Goal: Information Seeking & Learning: Learn about a topic

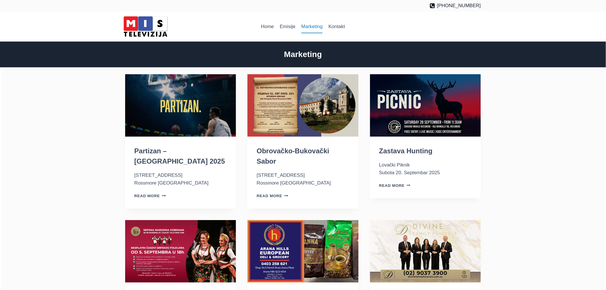
click at [310, 26] on link "Marketing" at bounding box center [311, 27] width 27 height 14
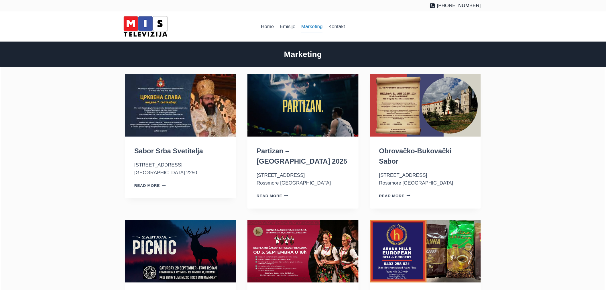
click at [164, 109] on img "Sabor Srba Svetitelja" at bounding box center [180, 105] width 111 height 62
